Goal: Information Seeking & Learning: Learn about a topic

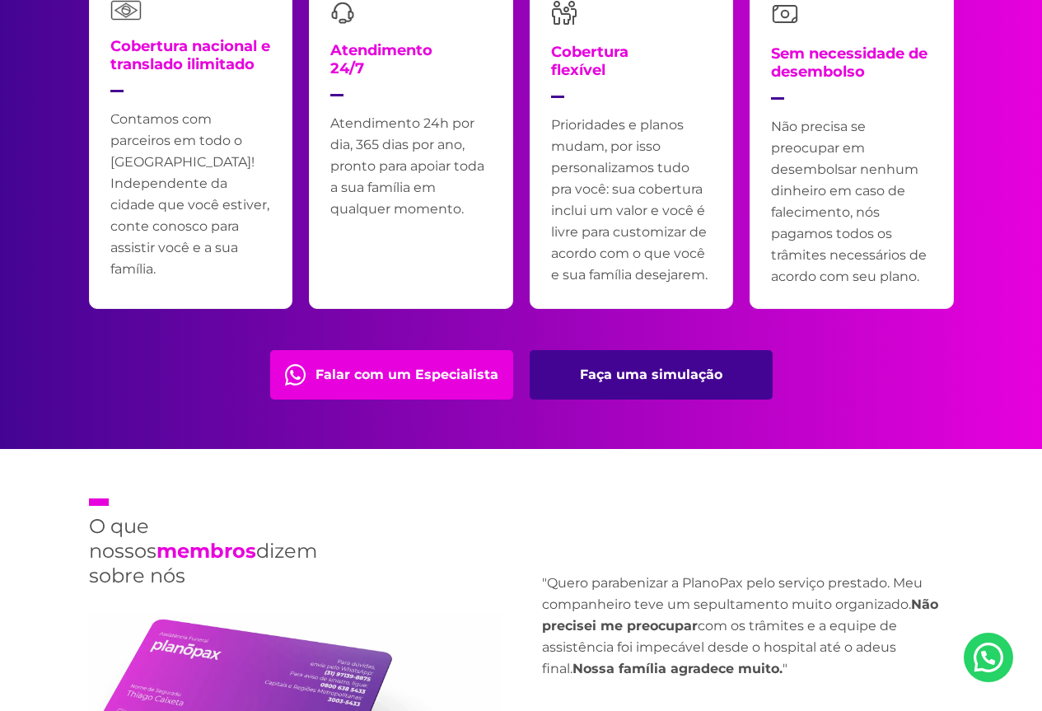
scroll to position [3542, 0]
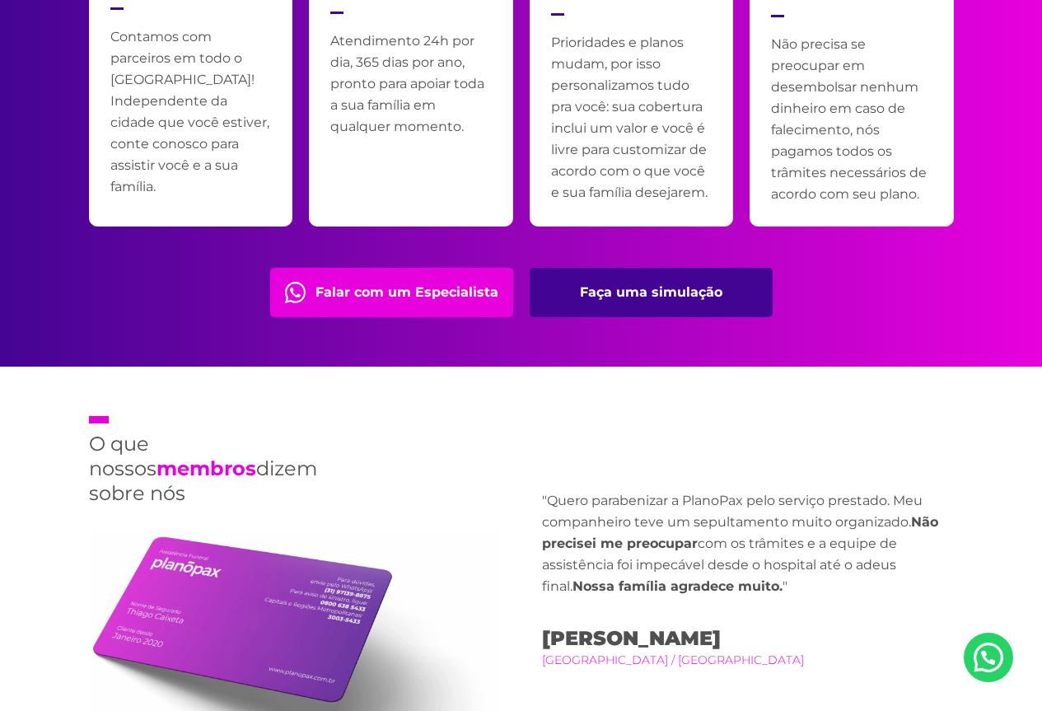
click at [363, 281] on link "Falar com um Especialista" at bounding box center [391, 292] width 243 height 49
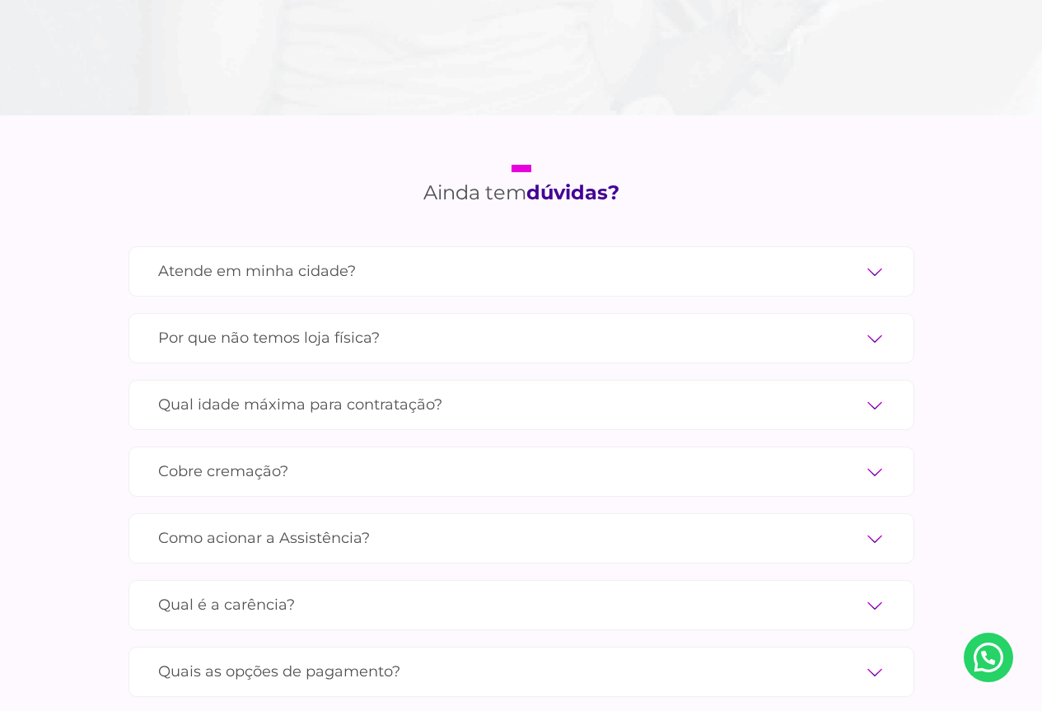
scroll to position [5437, 0]
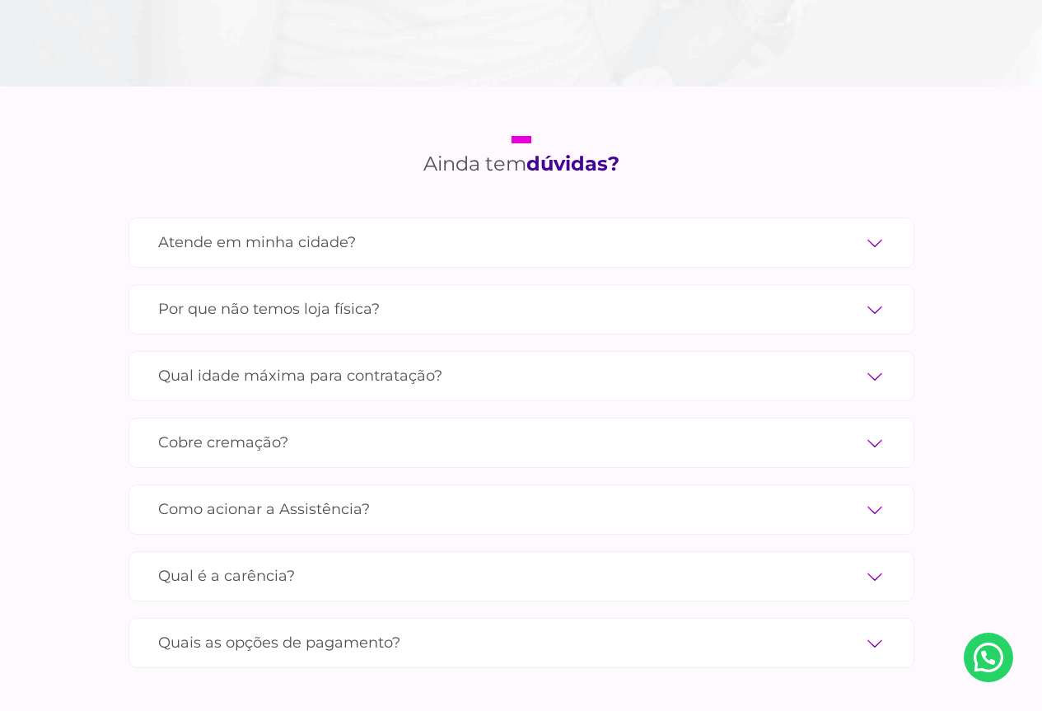
click at [549, 562] on label "Qual é a carência?" at bounding box center [521, 576] width 727 height 29
click at [0, 0] on input "Qual é a carência?" at bounding box center [0, 0] width 0 height 0
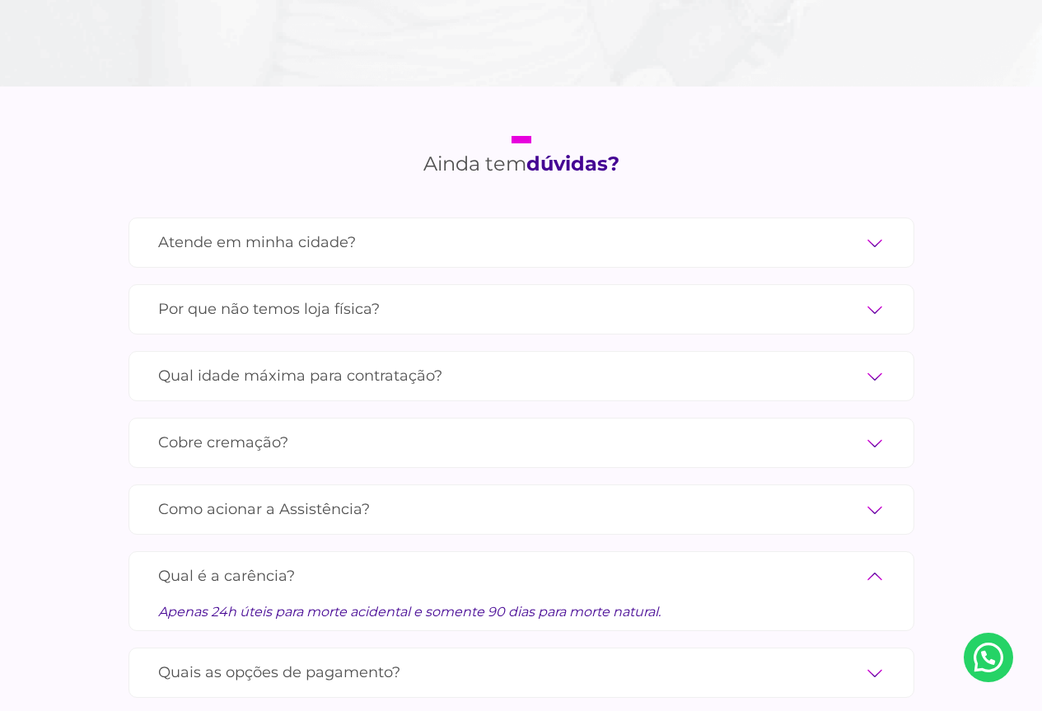
click at [549, 562] on label "Qual é a carência?" at bounding box center [521, 576] width 727 height 29
click at [0, 0] on input "Qual é a carência?" at bounding box center [0, 0] width 0 height 0
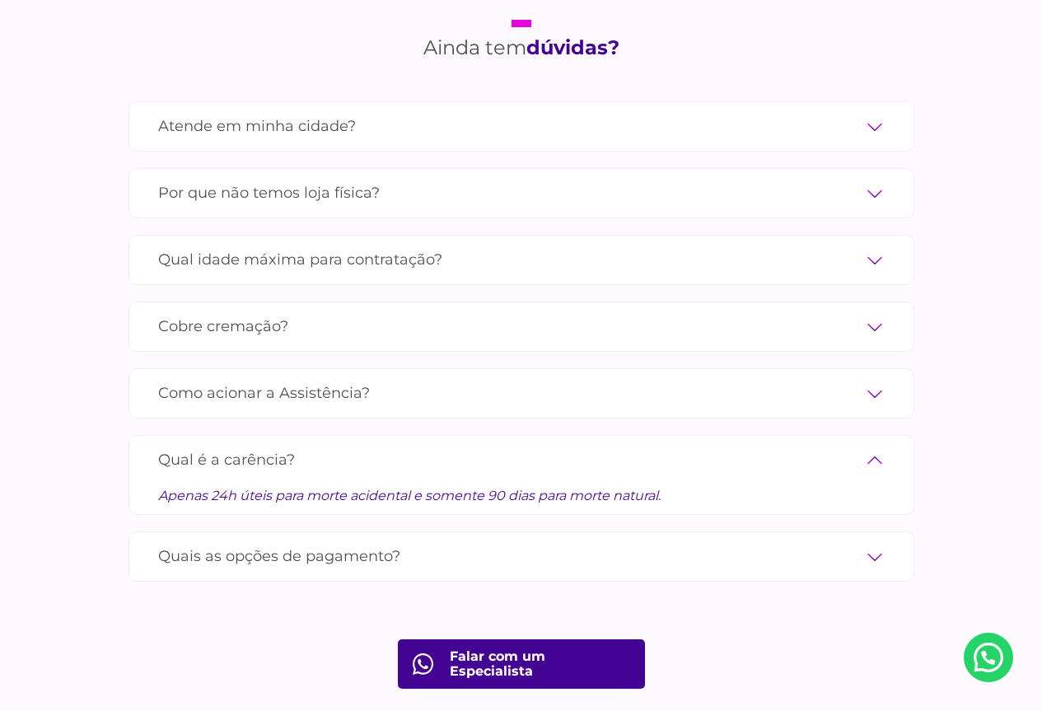
scroll to position [5601, 0]
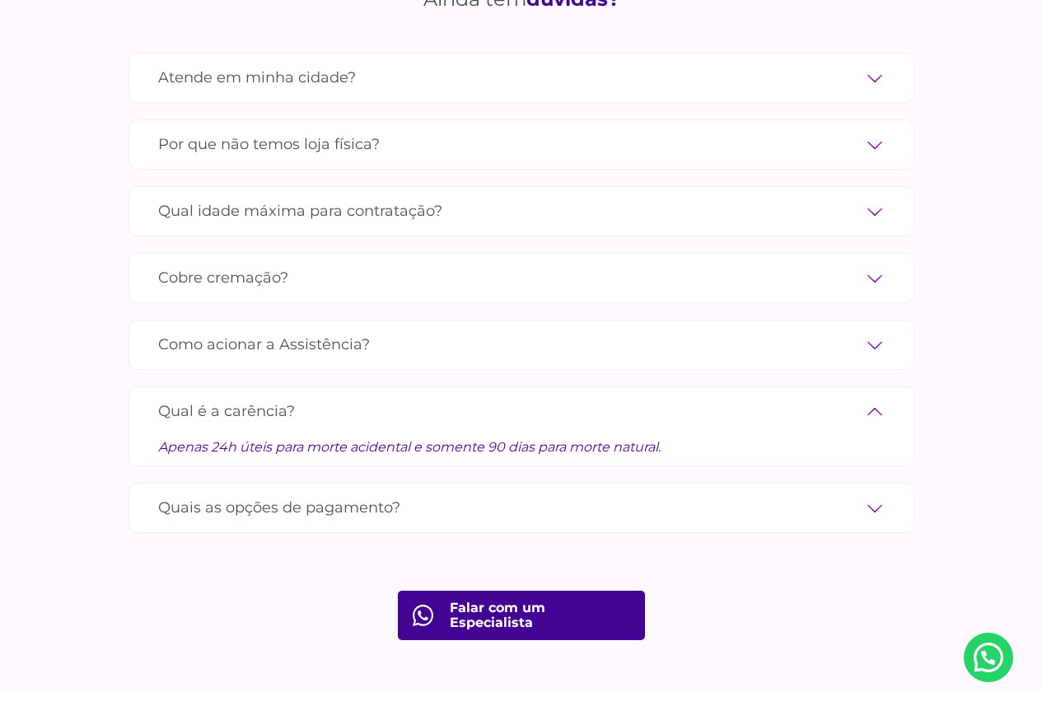
click at [529, 493] on label "Quais as opções de pagamento?" at bounding box center [521, 507] width 727 height 29
click at [0, 0] on input "Quais as opções de pagamento?" at bounding box center [0, 0] width 0 height 0
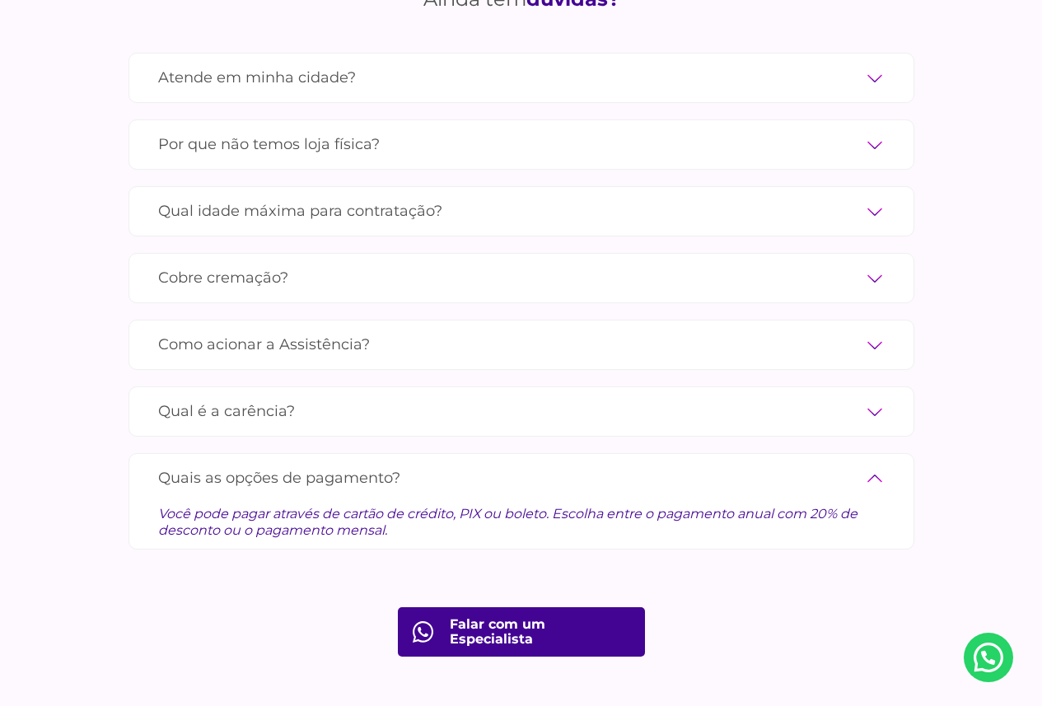
click at [529, 493] on div "Você pode pagar através de cartão de crédito, PIX ou boleto. Escolha entre o pa…" at bounding box center [521, 516] width 727 height 46
click at [395, 264] on label "Cobre cremação?" at bounding box center [521, 278] width 727 height 29
click at [0, 0] on input "Cobre cremação?" at bounding box center [0, 0] width 0 height 0
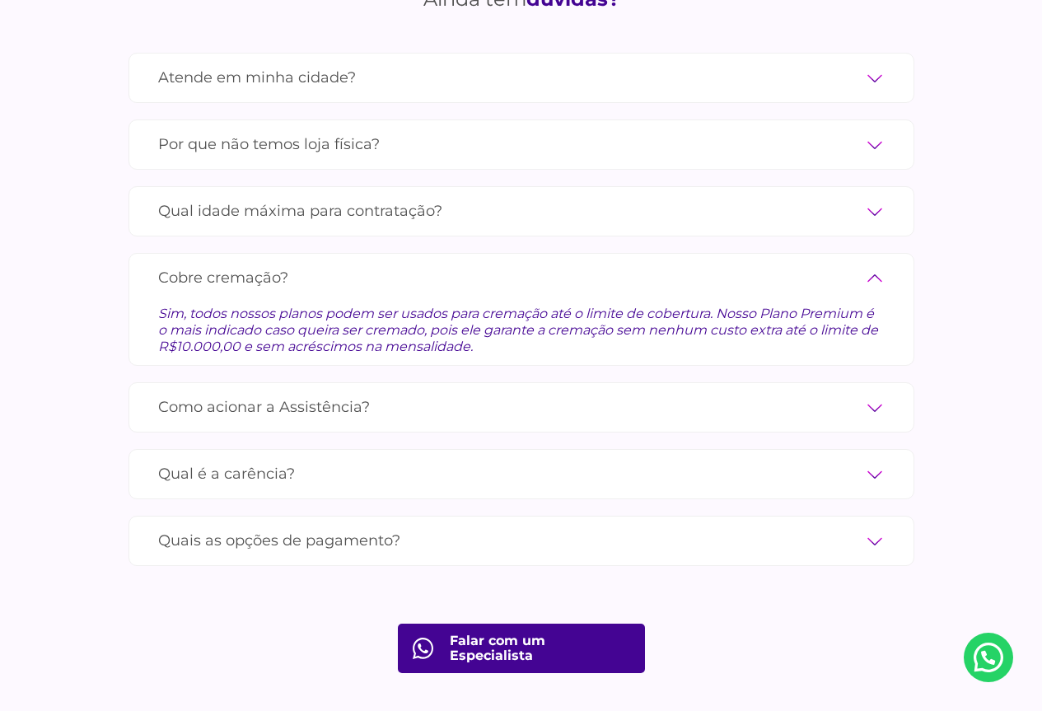
click at [395, 264] on label "Cobre cremação?" at bounding box center [521, 278] width 727 height 29
click at [0, 0] on input "Cobre cremação?" at bounding box center [0, 0] width 0 height 0
click at [257, 226] on div "Atende em minha cidade? Contamos com parceiros em todas as cidades do [GEOGRAPH…" at bounding box center [522, 318] width 786 height 530
click at [257, 264] on label "Cobre cremação?" at bounding box center [521, 278] width 727 height 29
click at [0, 0] on input "Cobre cremação?" at bounding box center [0, 0] width 0 height 0
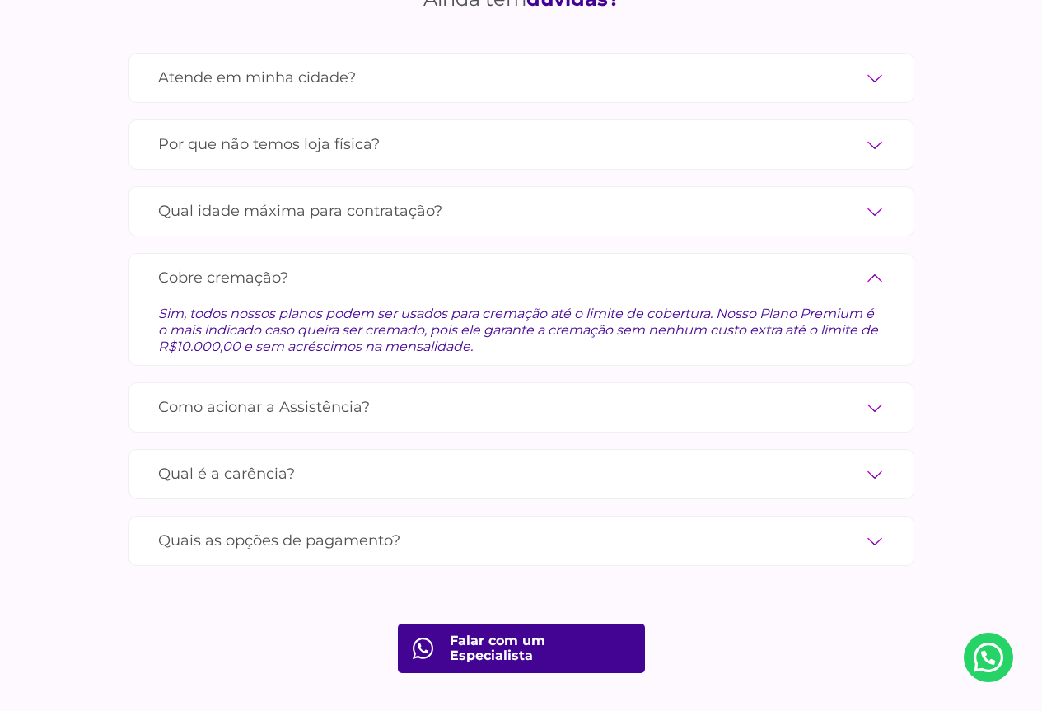
click at [304, 197] on label "Qual idade máxima para contratação?" at bounding box center [521, 211] width 727 height 29
click at [0, 0] on input "Qual idade máxima para contratação?" at bounding box center [0, 0] width 0 height 0
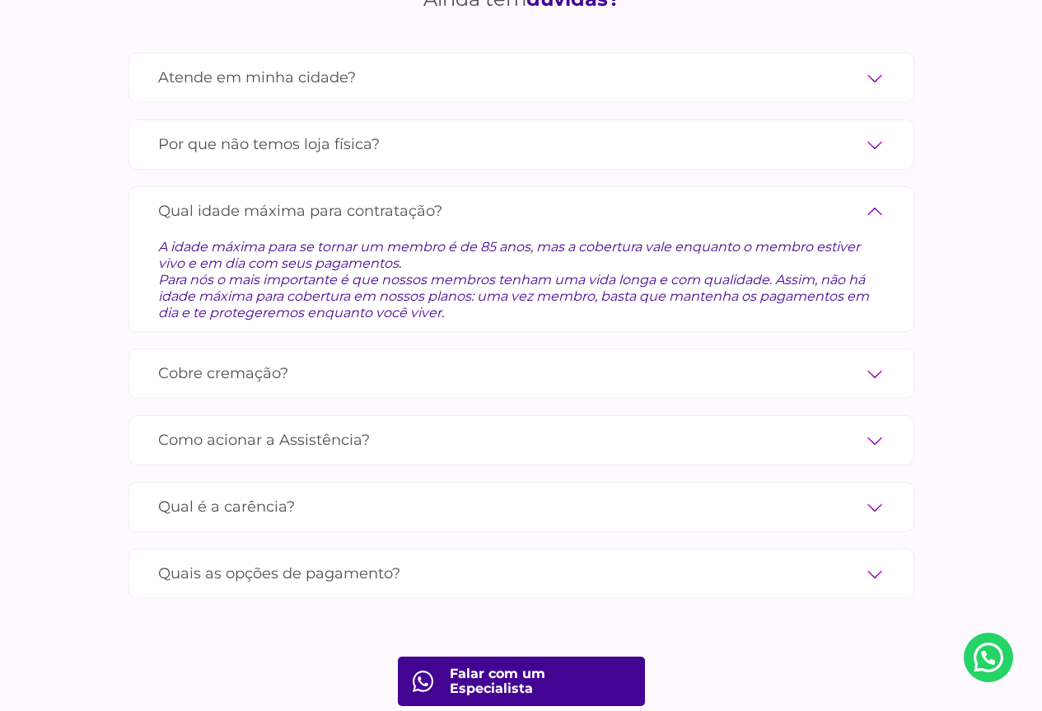
click at [304, 197] on label "Qual idade máxima para contratação?" at bounding box center [521, 211] width 727 height 29
click at [0, 0] on input "Qual idade máxima para contratação?" at bounding box center [0, 0] width 0 height 0
click at [869, 197] on label "Qual idade máxima para contratação?" at bounding box center [521, 211] width 727 height 29
click at [0, 0] on input "Qual idade máxima para contratação?" at bounding box center [0, 0] width 0 height 0
click at [661, 63] on label "Atende em minha cidade?" at bounding box center [521, 77] width 727 height 29
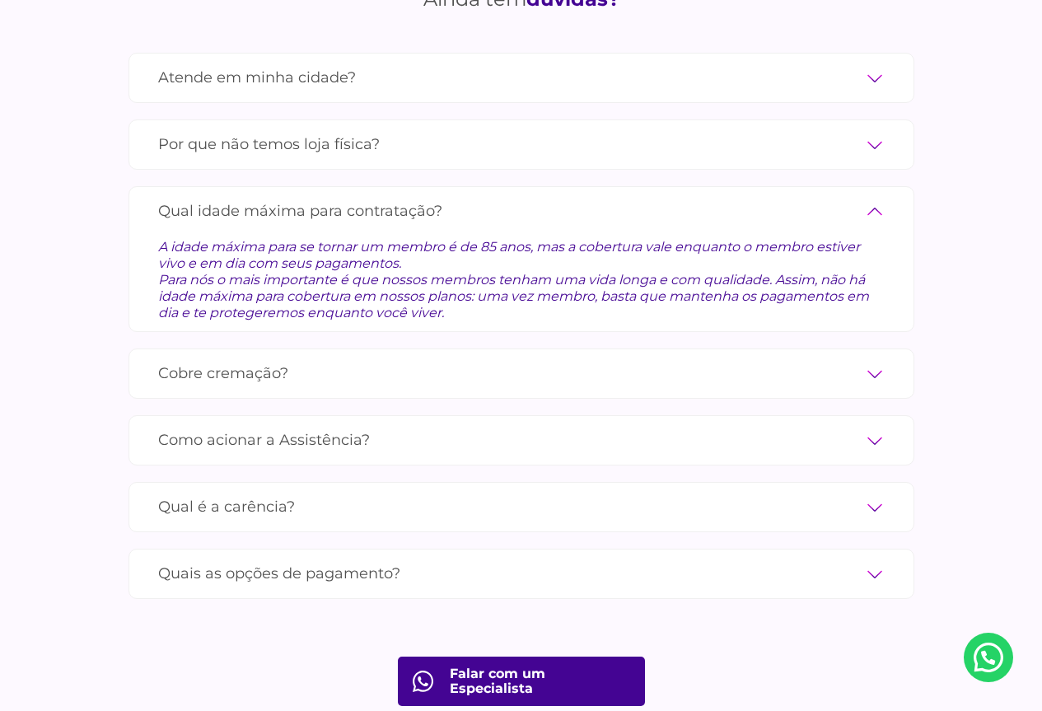
click at [0, 0] on input "Atende em minha cidade?" at bounding box center [0, 0] width 0 height 0
